Goal: Entertainment & Leisure: Browse casually

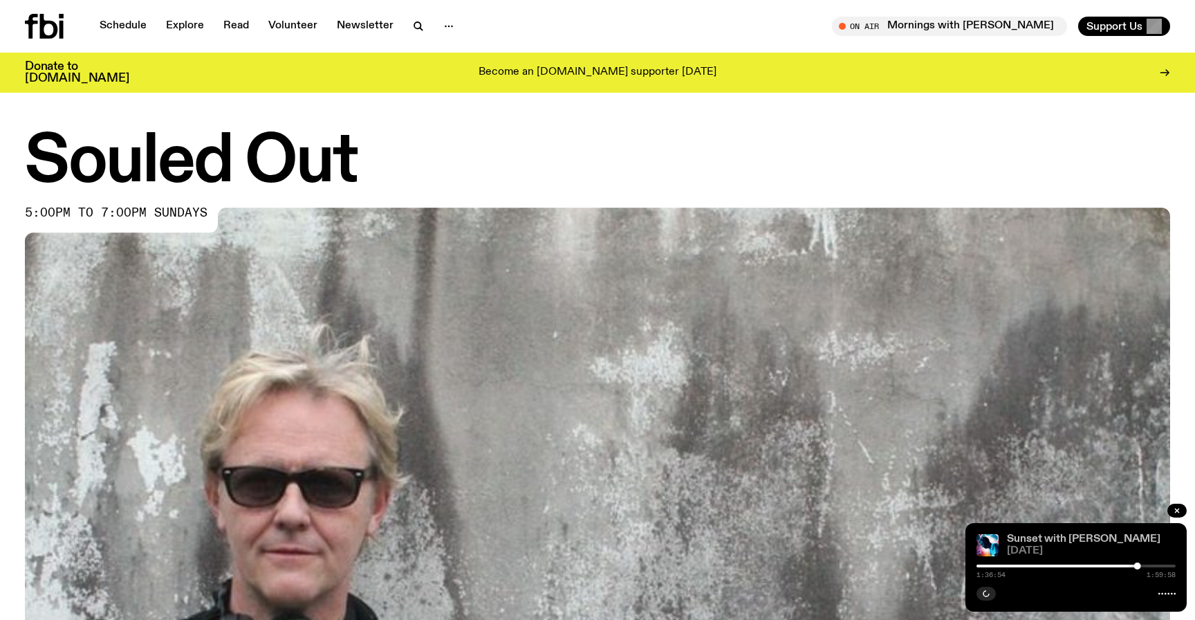
click at [1051, 534] on link "Sunset with [PERSON_NAME]" at bounding box center [1084, 538] width 154 height 11
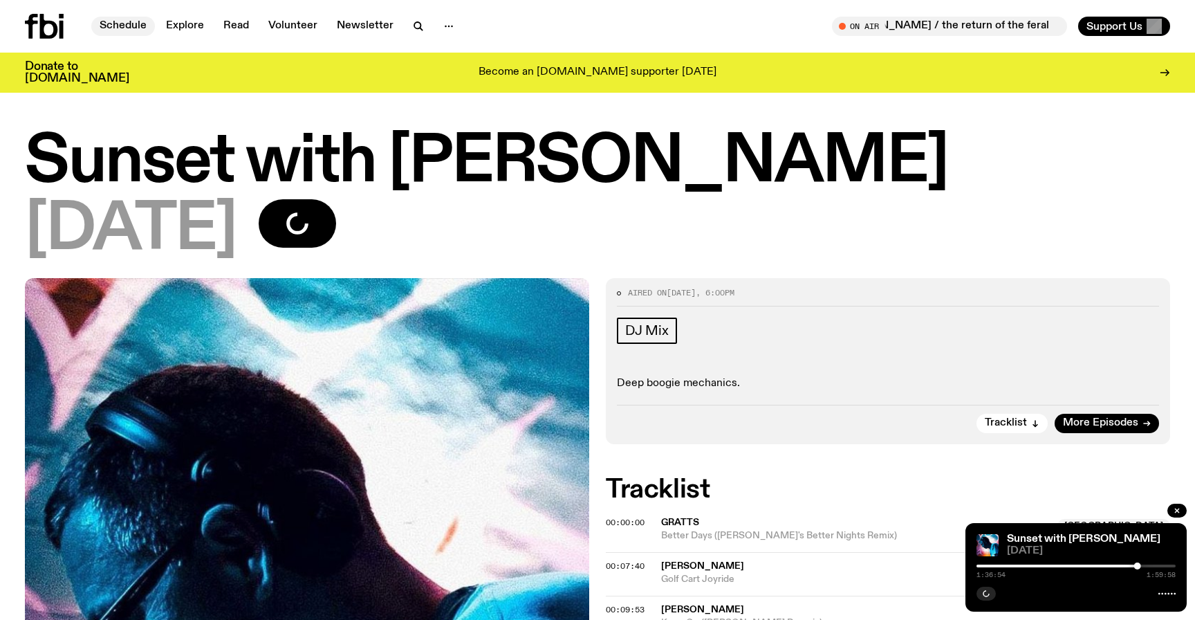
click at [136, 30] on link "Schedule" at bounding box center [123, 26] width 64 height 19
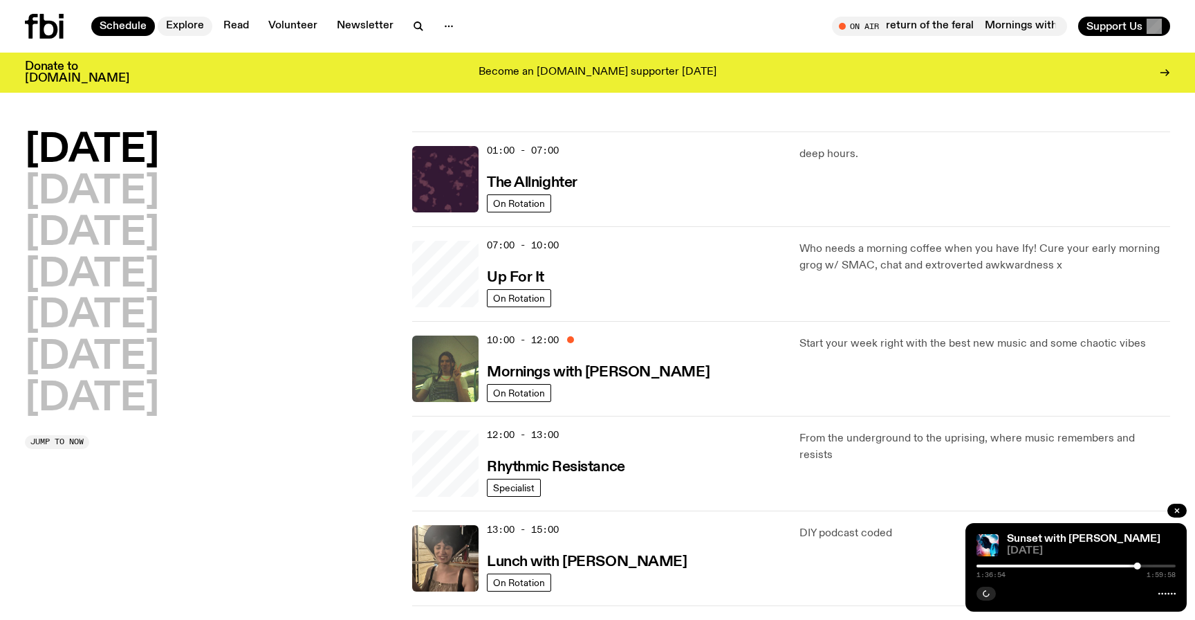
click at [189, 24] on link "Explore" at bounding box center [185, 26] width 55 height 19
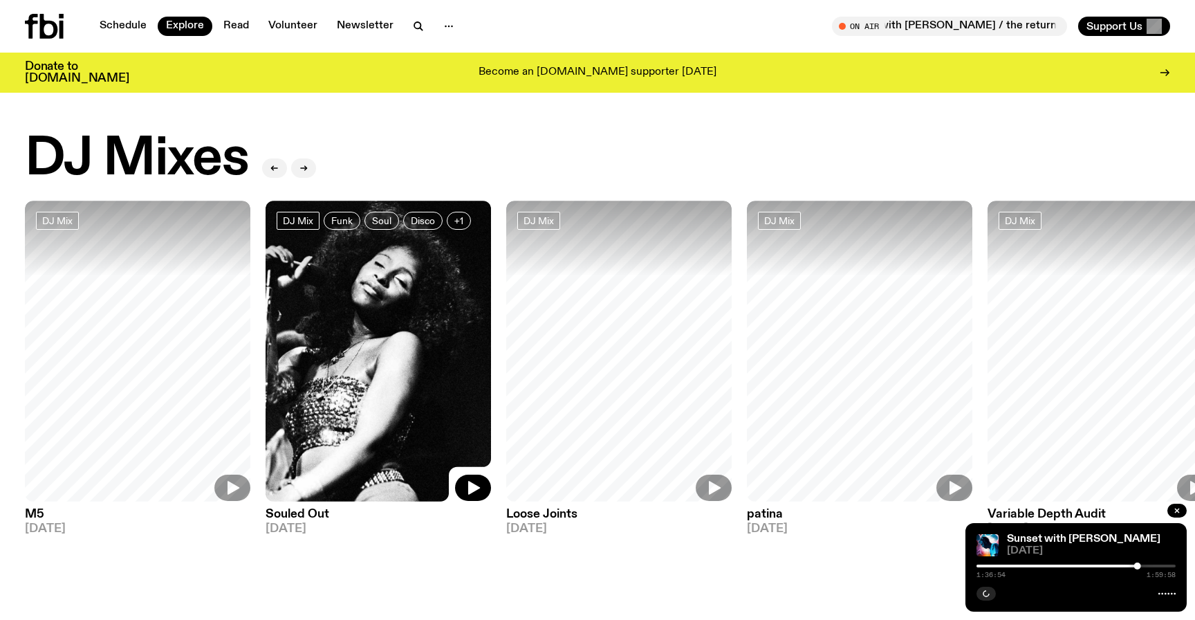
click at [465, 488] on icon "button" at bounding box center [473, 487] width 17 height 17
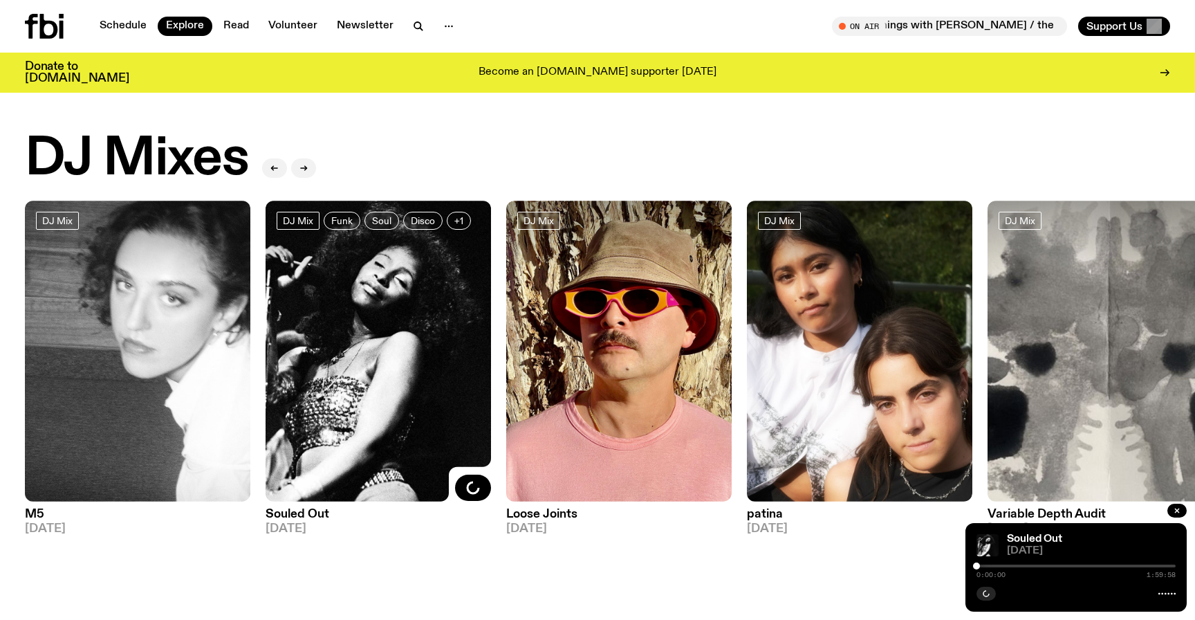
click at [687, 158] on div "DJ Mixes" at bounding box center [597, 158] width 1145 height 55
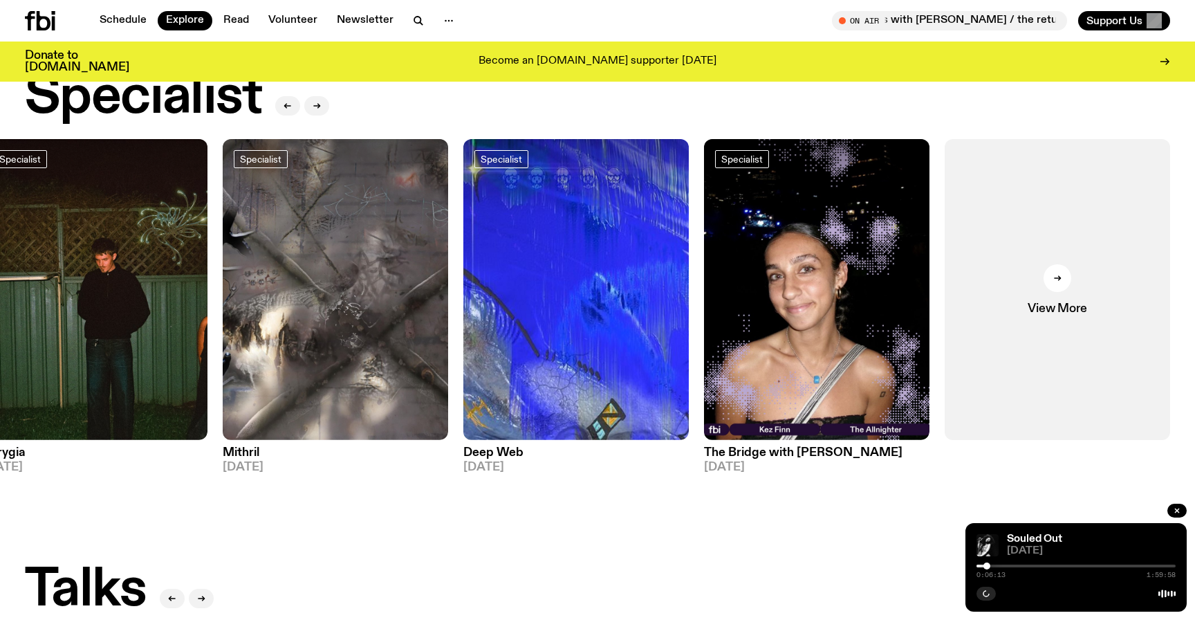
scroll to position [1015, 0]
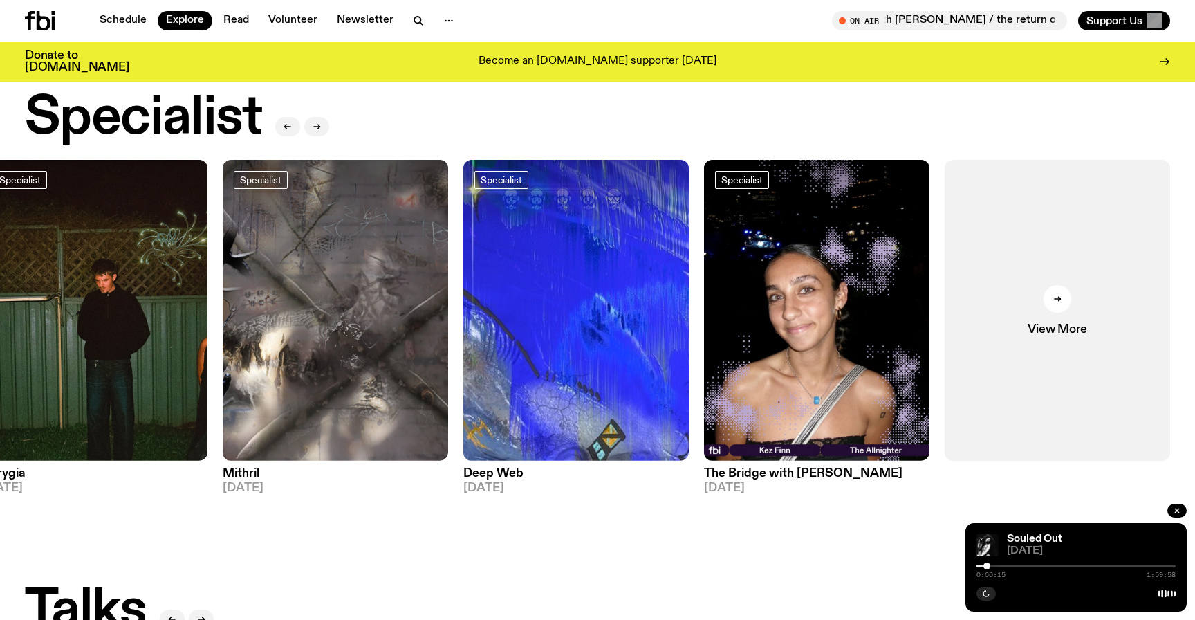
click at [504, 467] on h3 "Deep Web" at bounding box center [575, 473] width 225 height 12
click at [1055, 266] on link "View More" at bounding box center [1057, 310] width 225 height 301
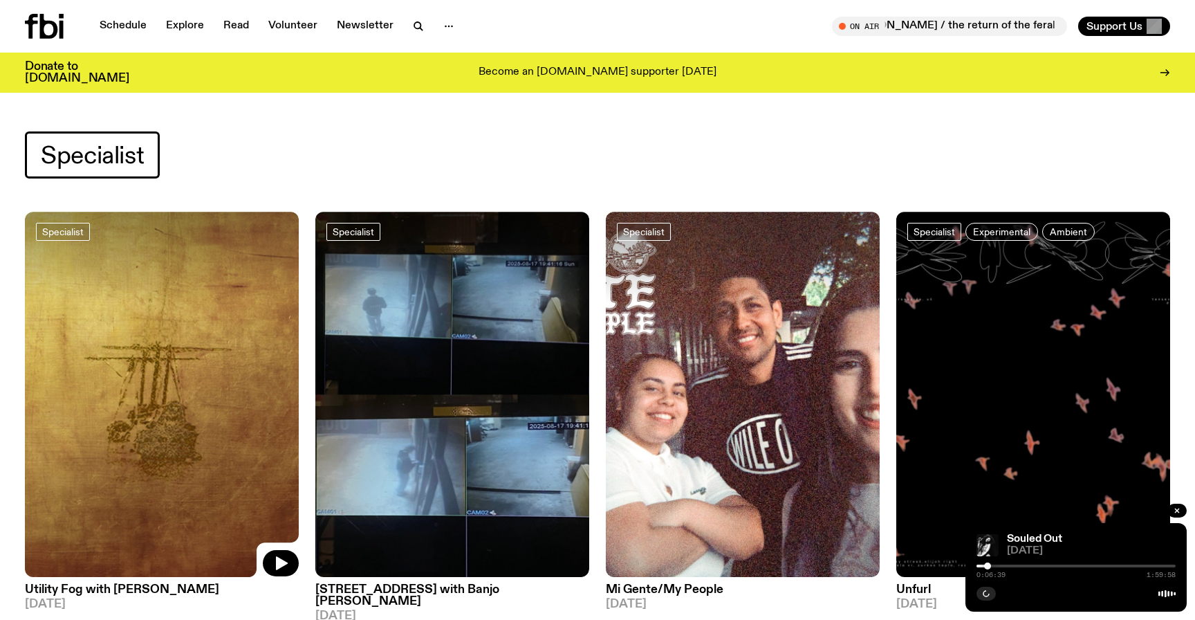
click at [196, 420] on img at bounding box center [162, 394] width 274 height 365
click at [400, 370] on img at bounding box center [452, 394] width 274 height 365
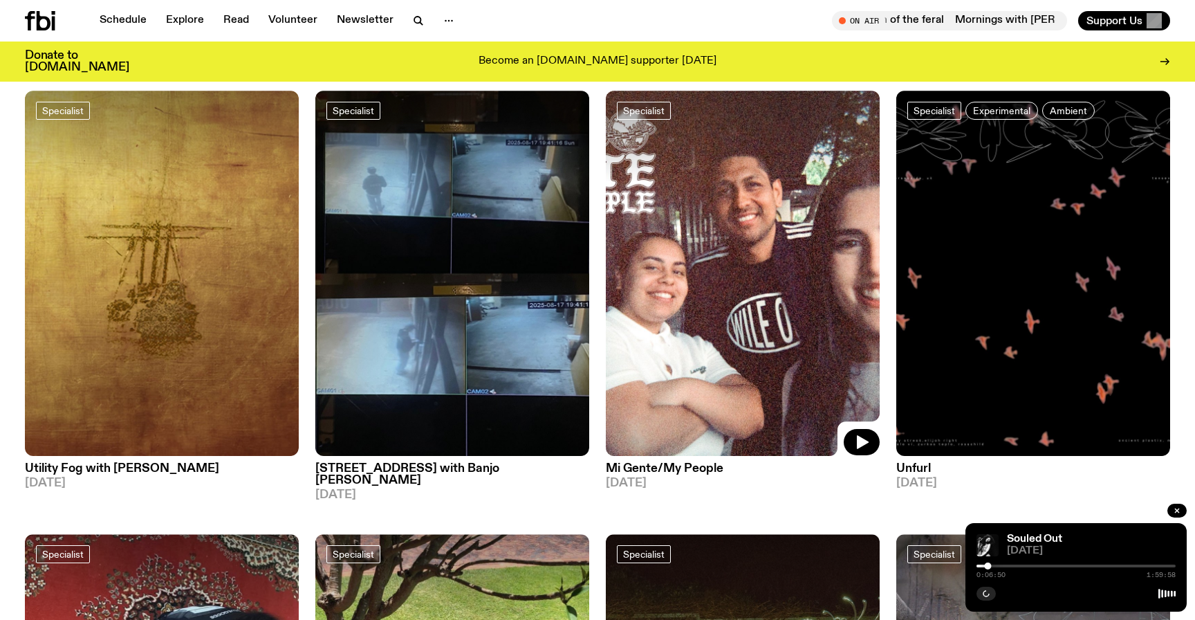
scroll to position [115, 0]
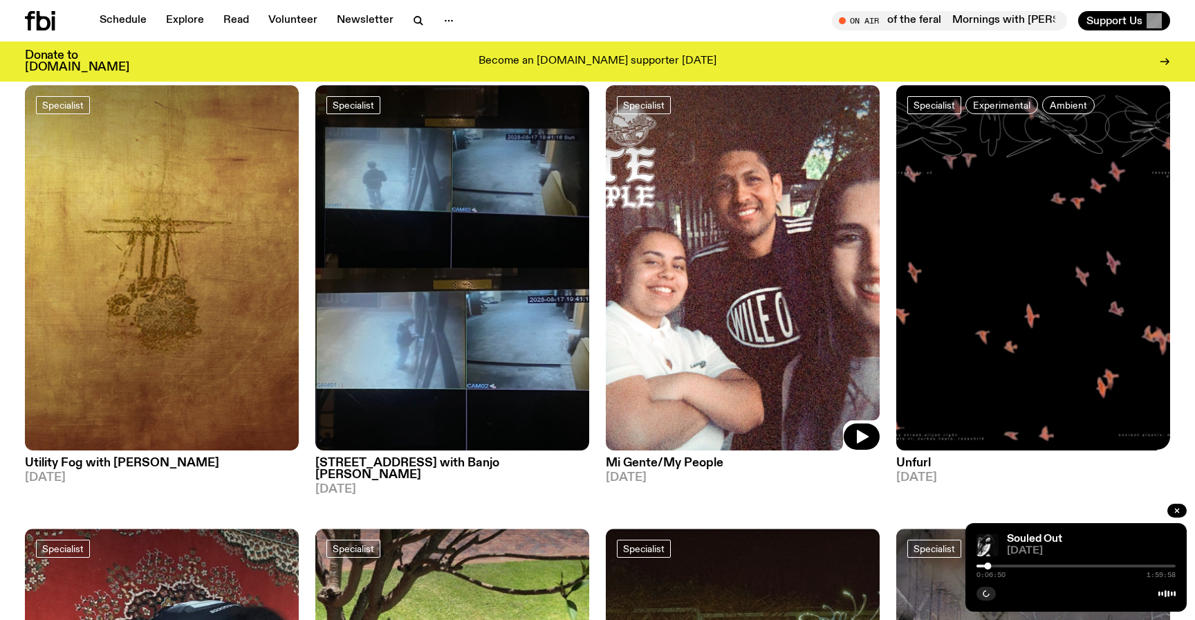
click at [934, 281] on img at bounding box center [1033, 267] width 274 height 365
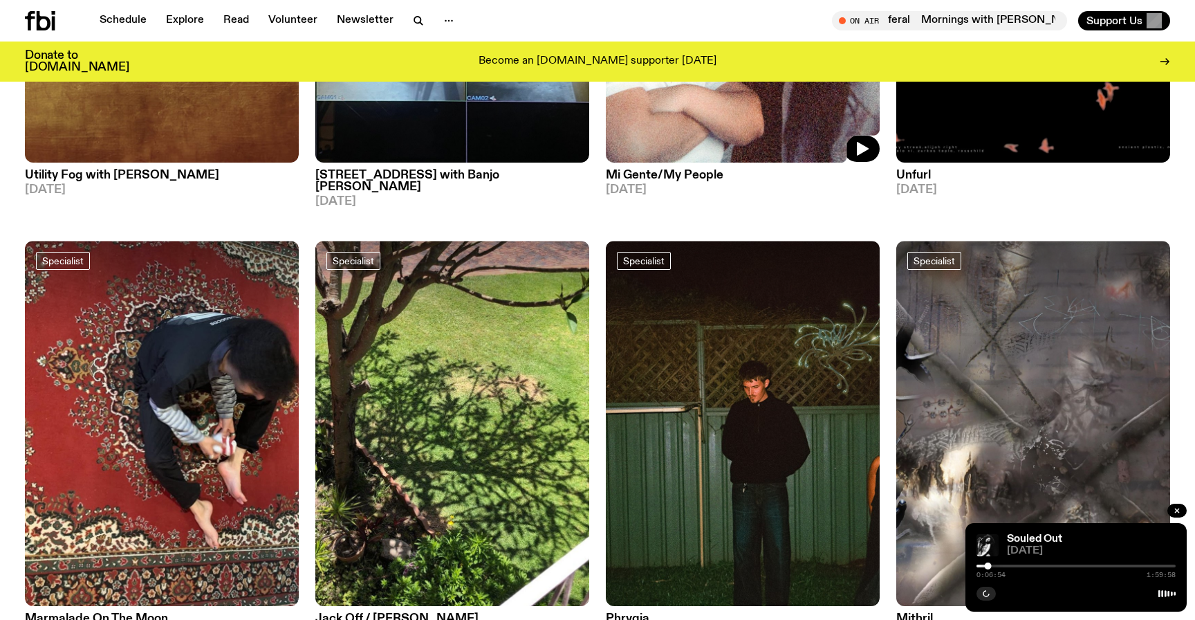
scroll to position [526, 0]
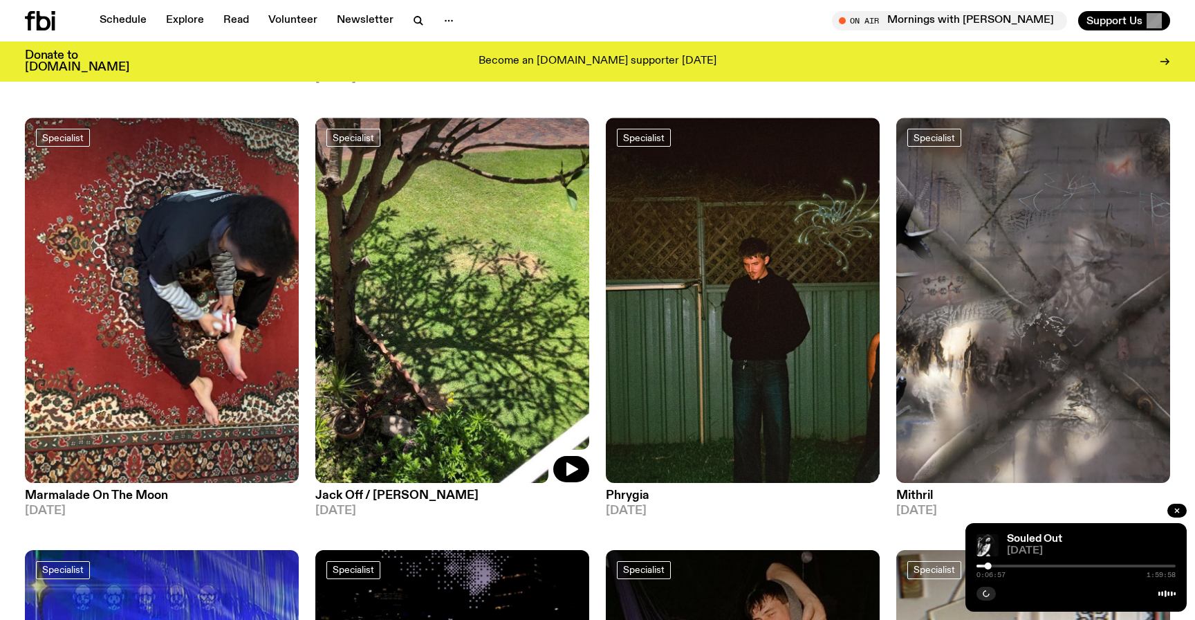
click at [492, 346] on img at bounding box center [452, 300] width 274 height 365
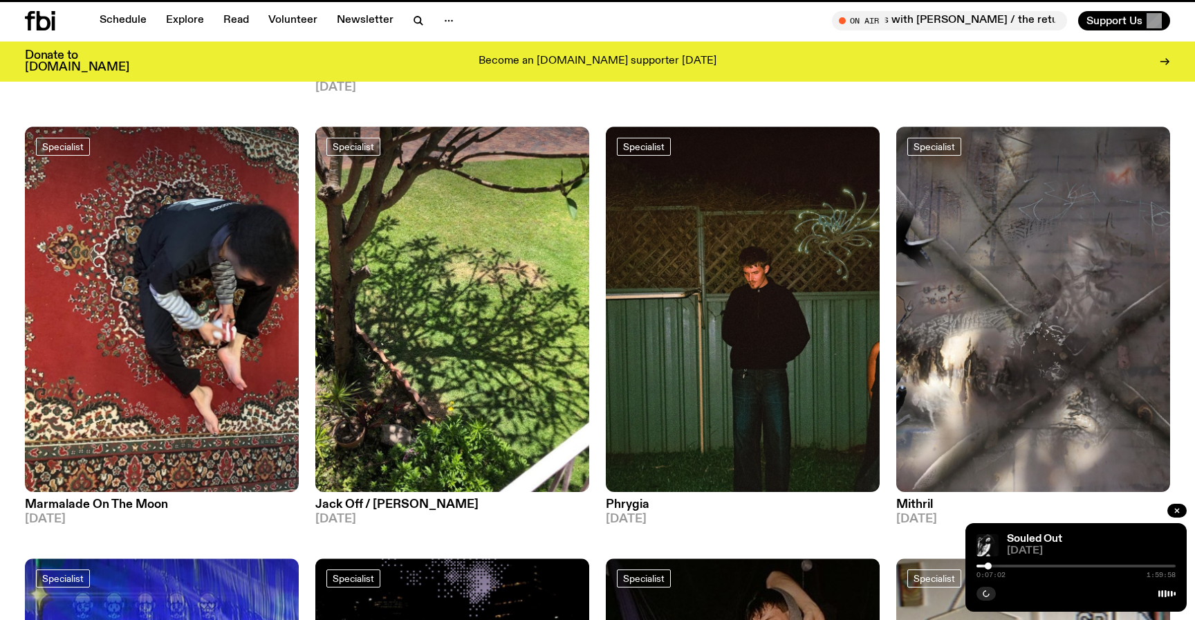
scroll to position [515, 0]
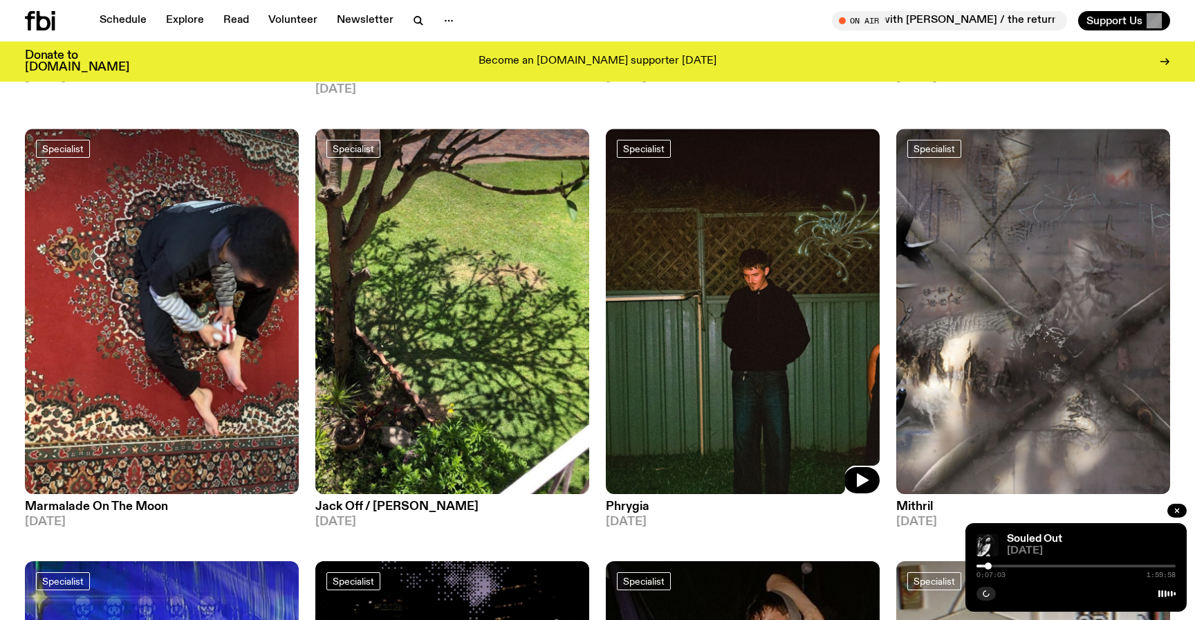
click at [763, 327] on img at bounding box center [743, 311] width 274 height 365
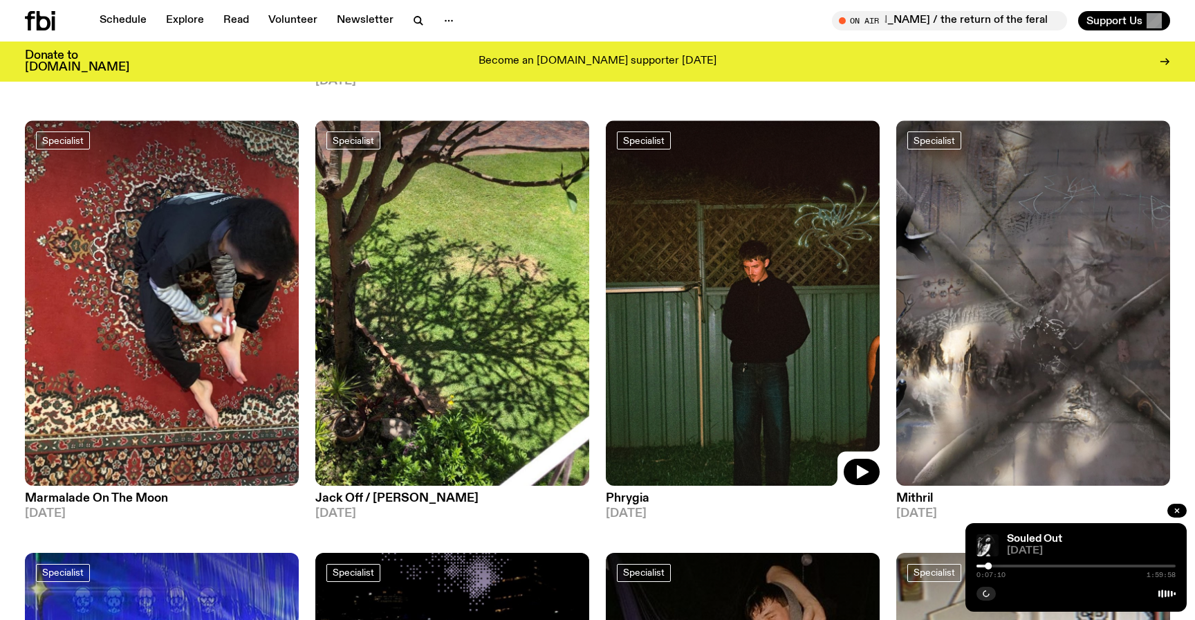
scroll to position [524, 0]
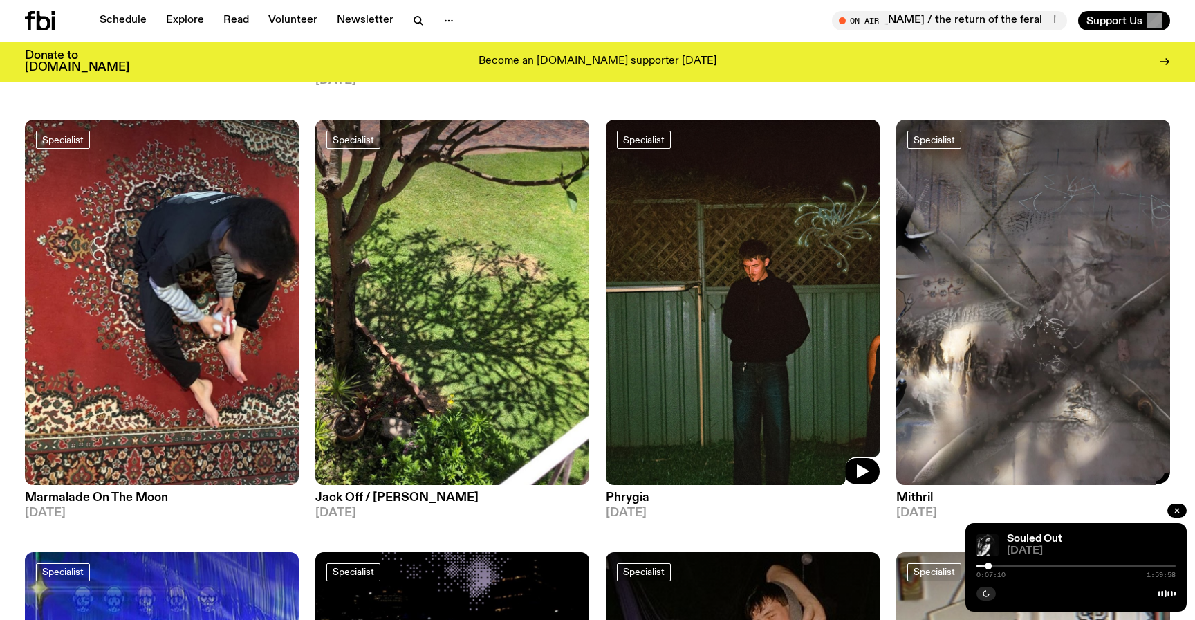
click at [943, 321] on img at bounding box center [1033, 302] width 274 height 365
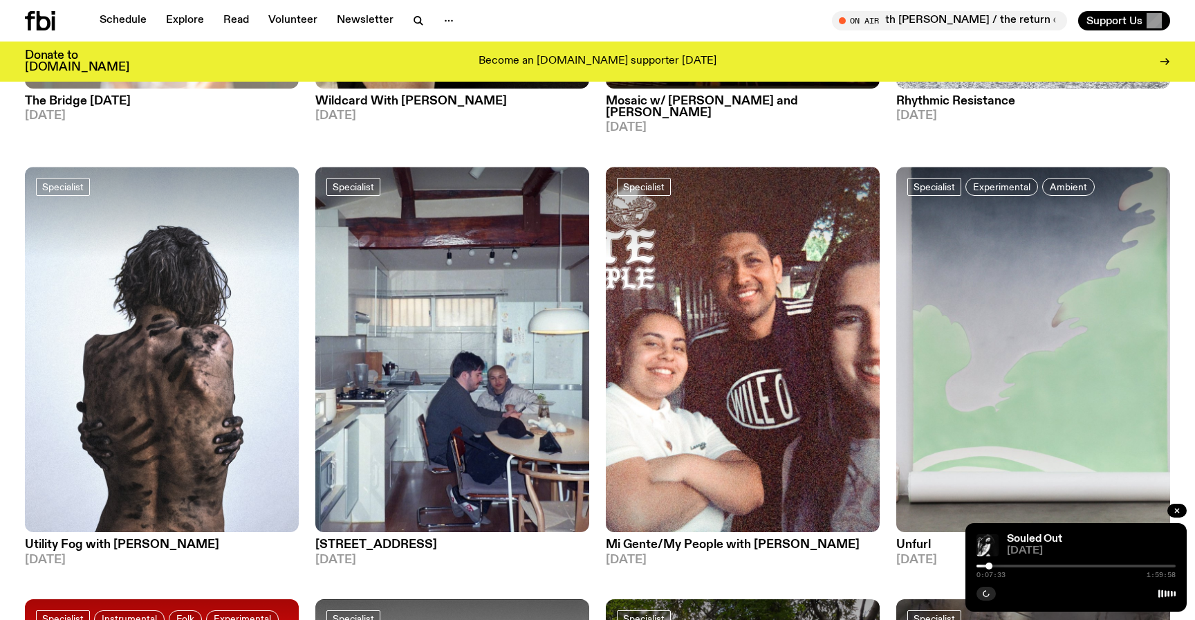
scroll to position [2275, 0]
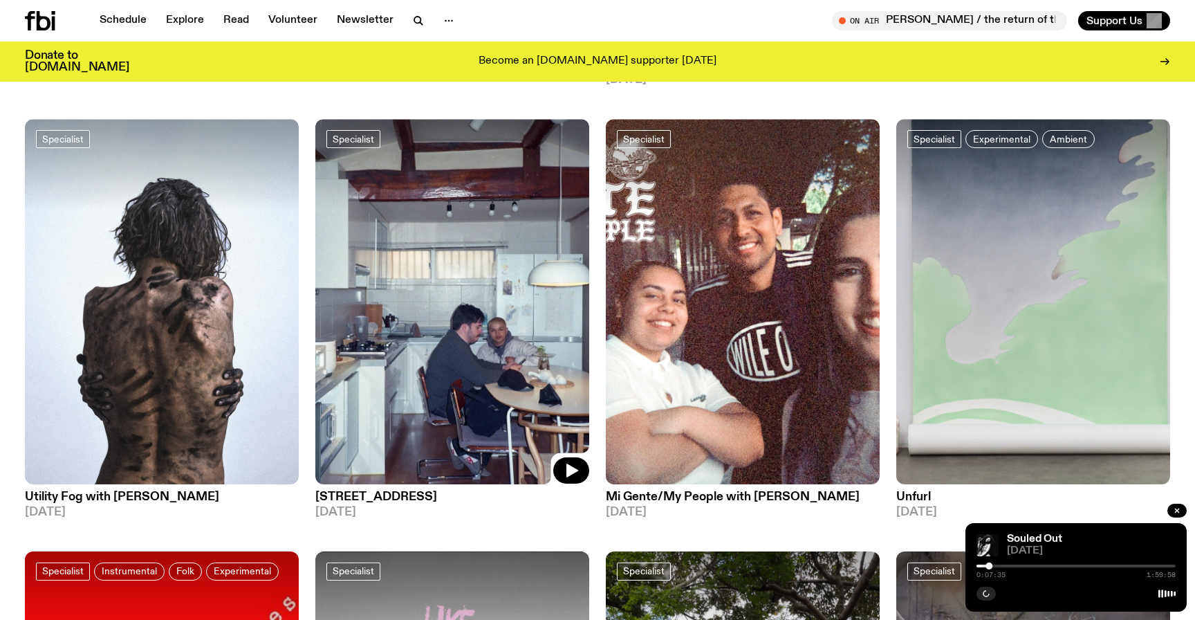
click at [479, 436] on img at bounding box center [452, 301] width 274 height 365
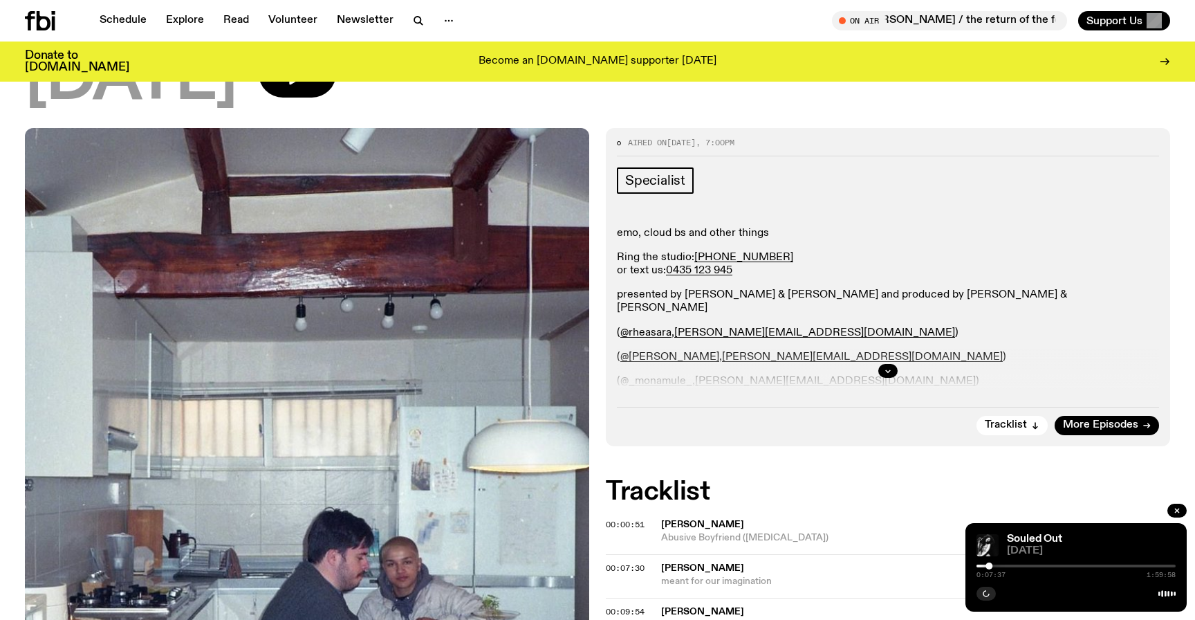
scroll to position [158, 0]
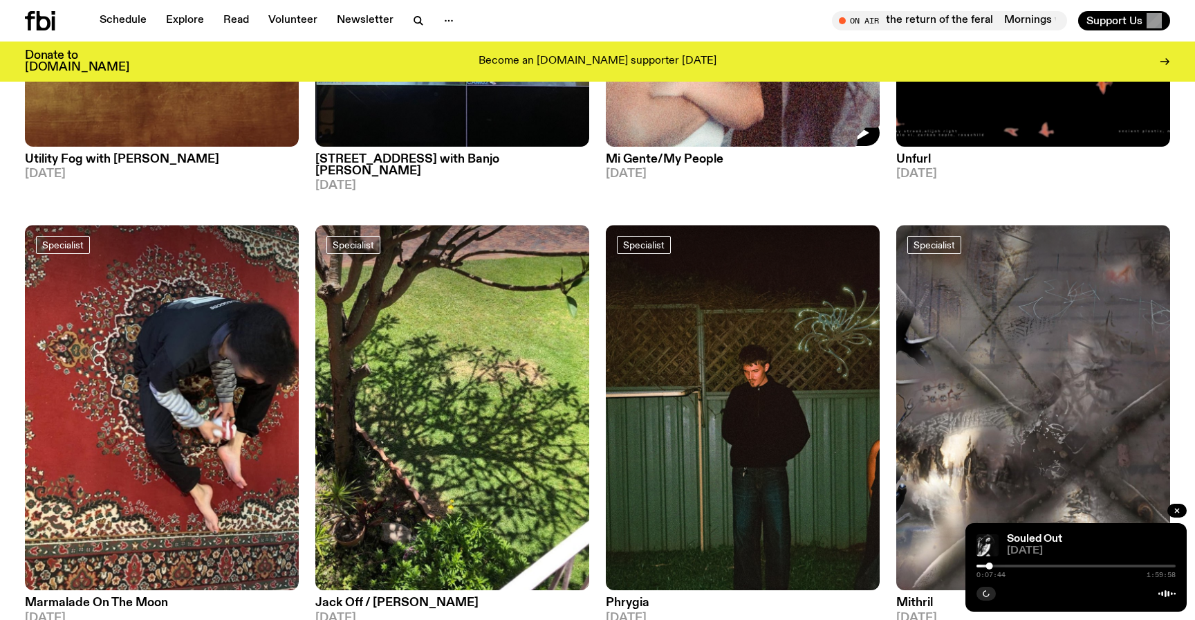
scroll to position [513, 0]
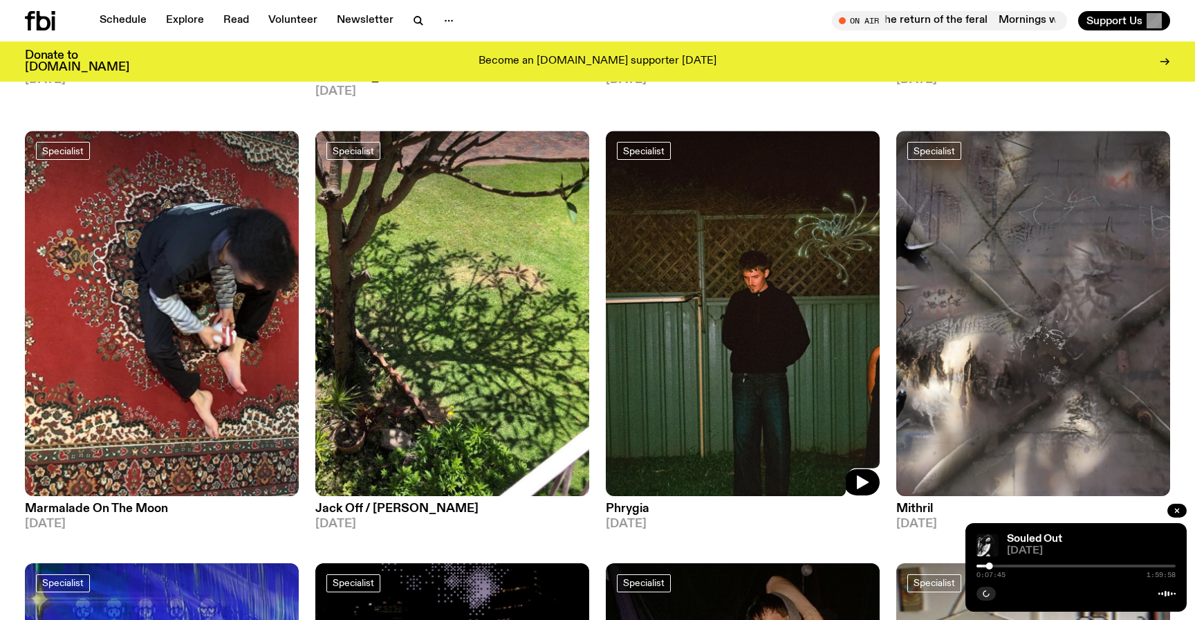
click at [710, 311] on img at bounding box center [743, 313] width 274 height 365
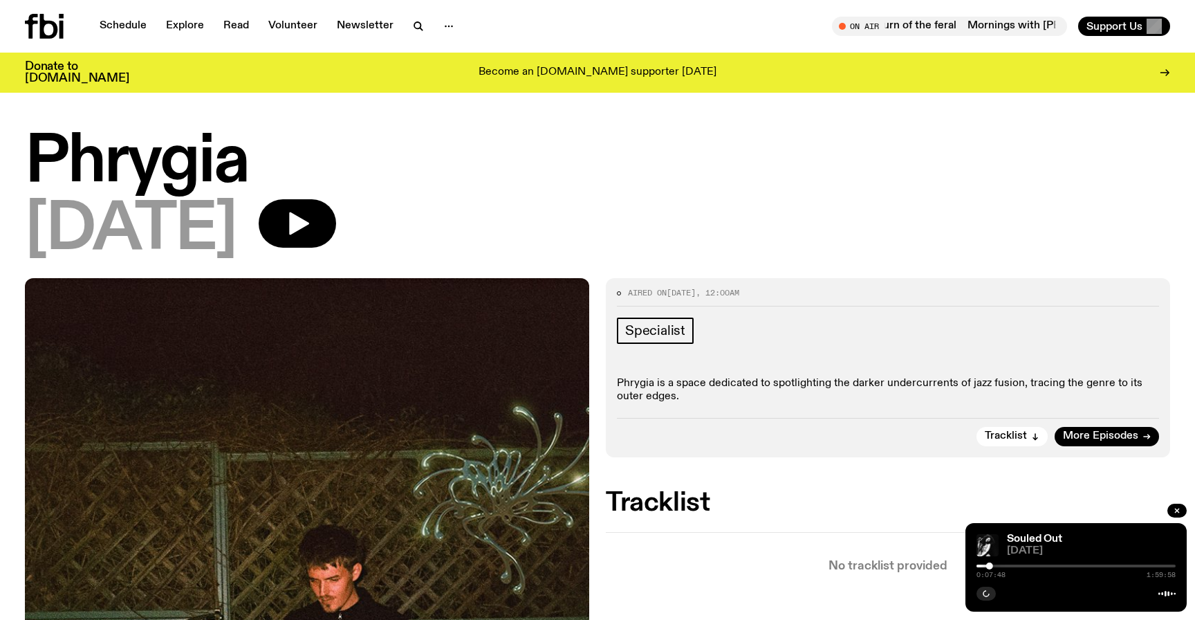
click at [1098, 423] on div "Tracklist More Episodes" at bounding box center [888, 432] width 542 height 28
click at [1098, 431] on span "More Episodes" at bounding box center [1100, 436] width 75 height 10
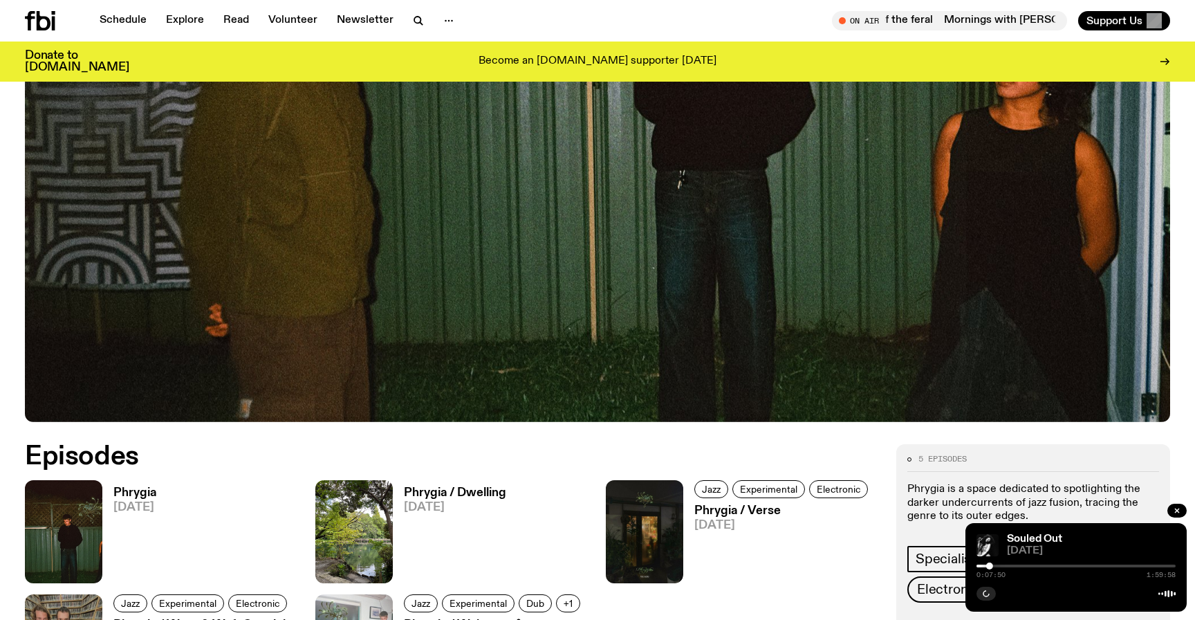
scroll to position [513, 0]
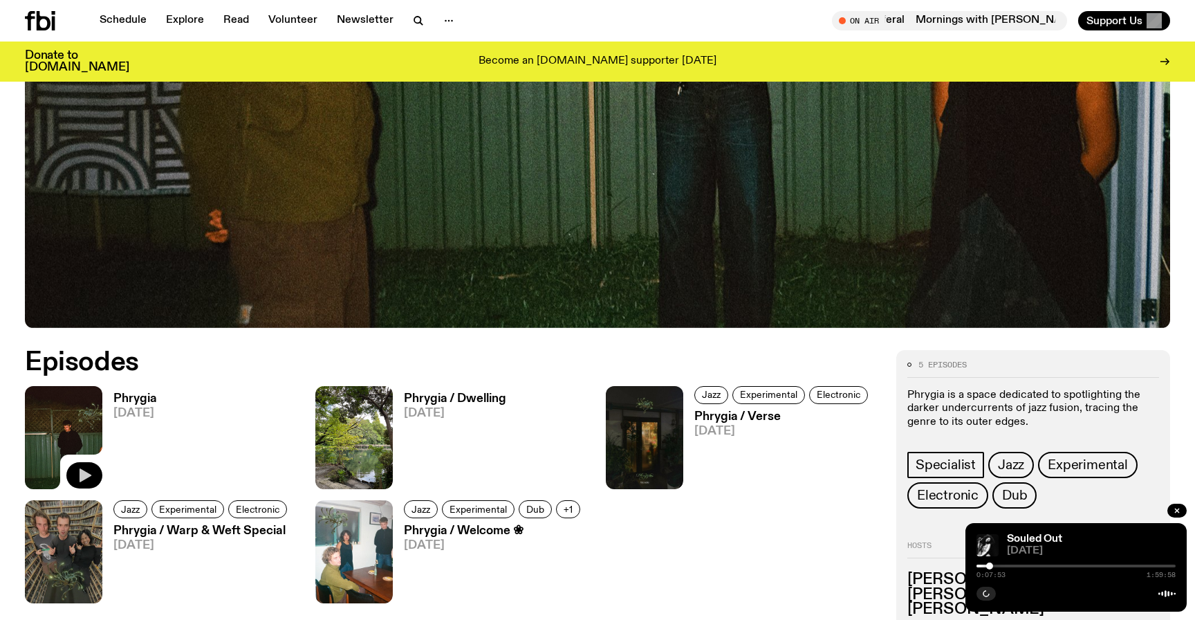
click at [93, 467] on button "button" at bounding box center [84, 475] width 36 height 26
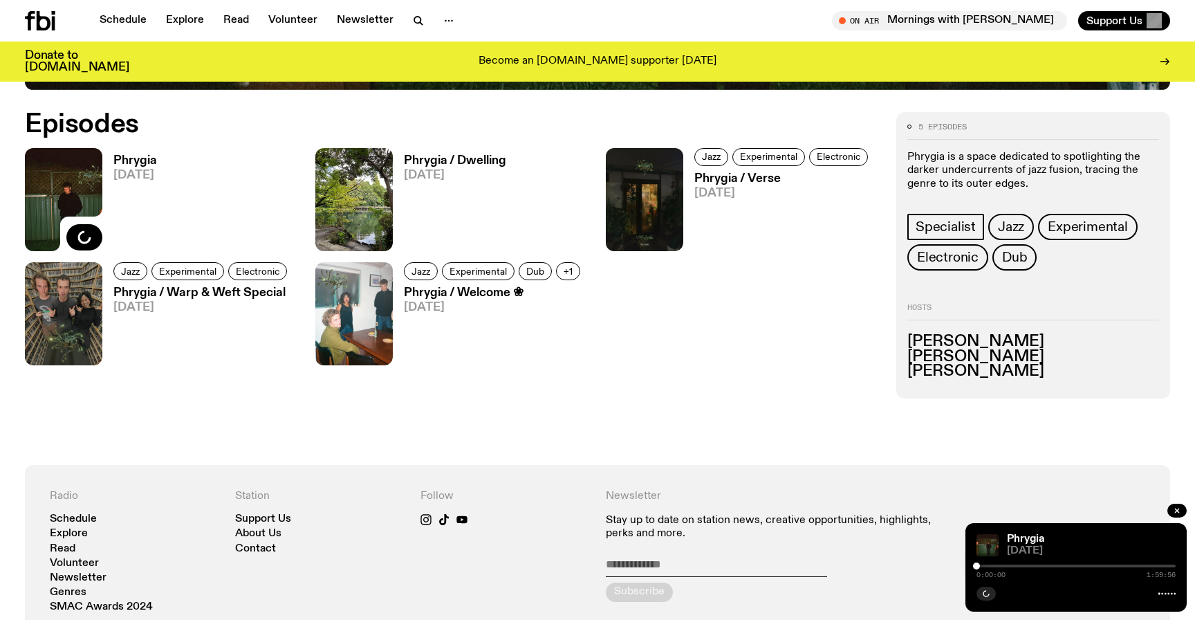
scroll to position [752, 0]
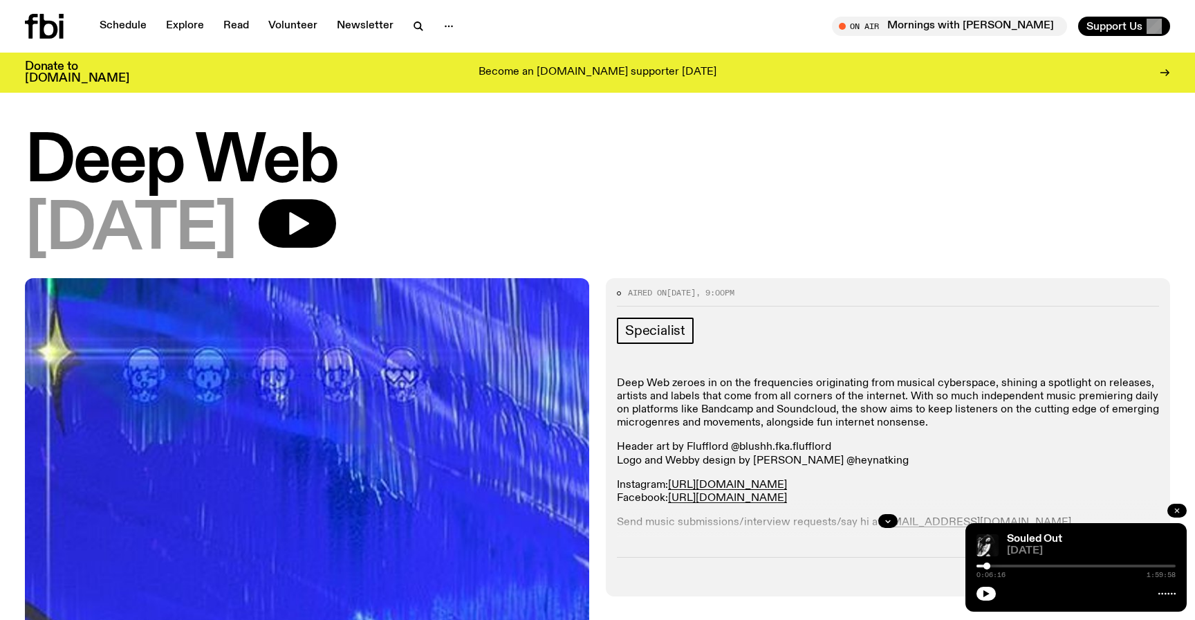
click at [1174, 508] on icon "button" at bounding box center [1177, 510] width 8 height 8
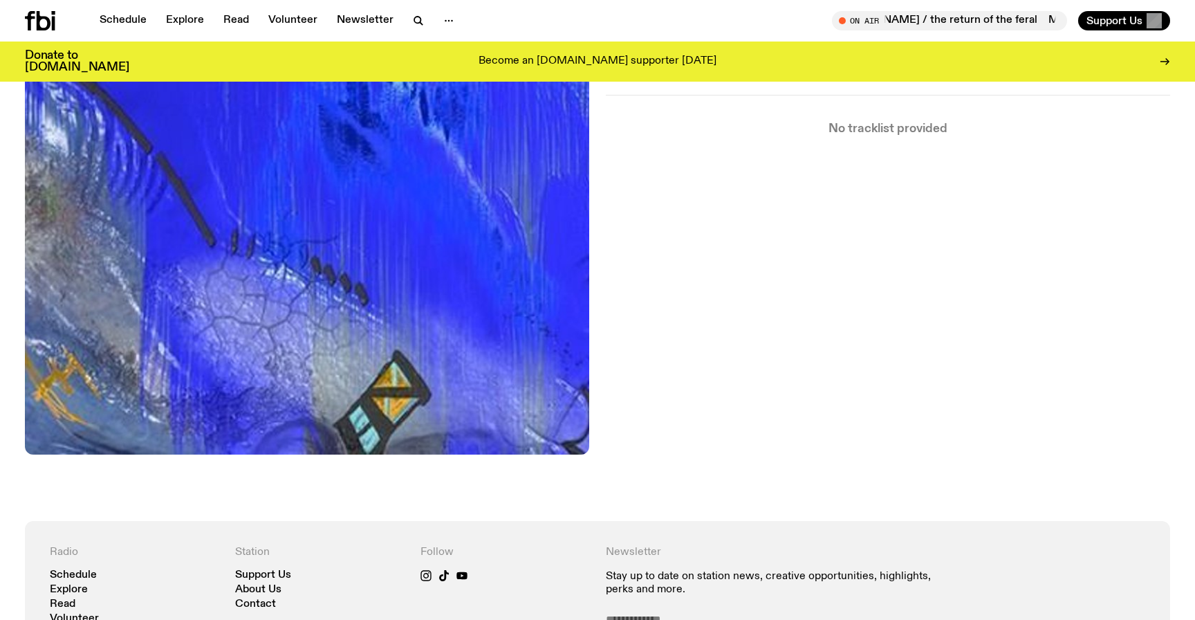
scroll to position [567, 0]
